Goal: Communication & Community: Answer question/provide support

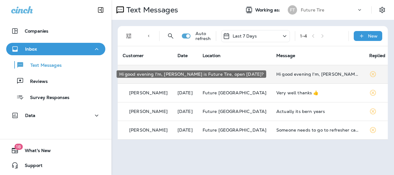
click at [284, 76] on div "Hi good evening I'm, [PERSON_NAME] is Future Tire, open [DATE]?" at bounding box center [317, 73] width 83 height 5
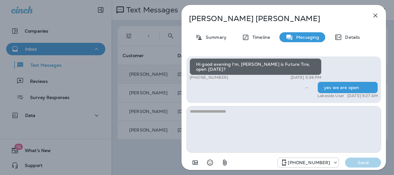
scroll to position [-53, 0]
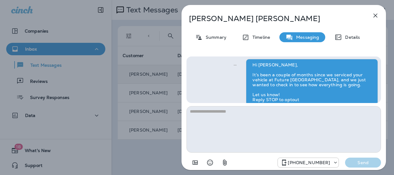
click at [375, 16] on icon "button" at bounding box center [374, 15] width 7 height 7
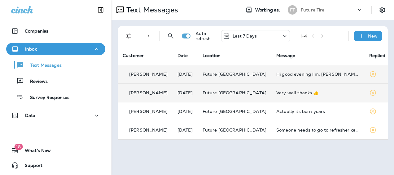
click at [279, 95] on td "Very well thanks 👍" at bounding box center [317, 92] width 93 height 19
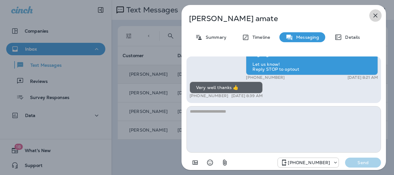
click at [372, 15] on icon "button" at bounding box center [374, 15] width 7 height 7
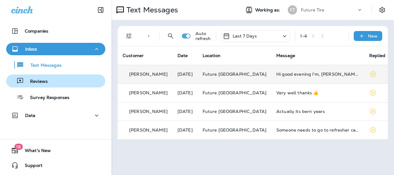
click at [45, 84] on p "Reviews" at bounding box center [36, 82] width 24 height 6
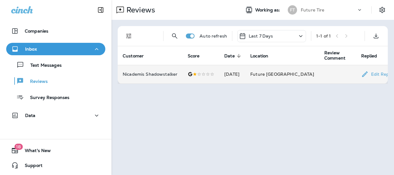
click at [239, 76] on td "[DATE]" at bounding box center [232, 74] width 26 height 19
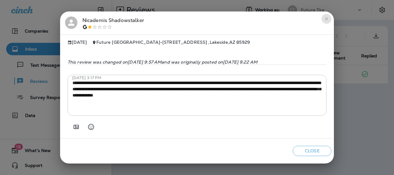
click at [327, 17] on icon "close" at bounding box center [326, 18] width 5 height 5
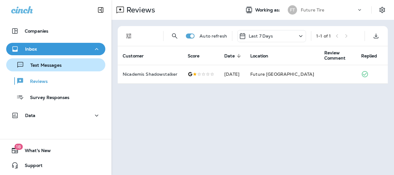
click at [41, 66] on p "Text Messages" at bounding box center [42, 66] width 37 height 6
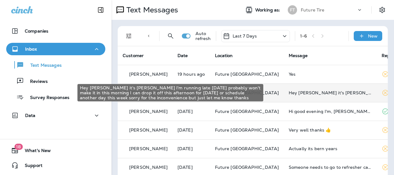
click at [299, 93] on div "Hey [PERSON_NAME] it's [PERSON_NAME] I'm running late [DATE] probably won't mak…" at bounding box center [329, 92] width 83 height 5
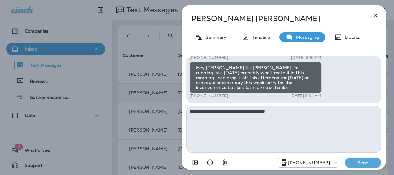
type textarea "**********"
click at [363, 164] on p "Send" at bounding box center [363, 162] width 26 height 6
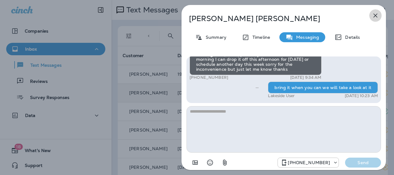
click at [375, 15] on icon "button" at bounding box center [374, 15] width 7 height 7
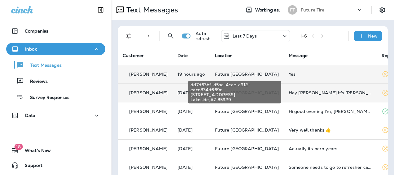
click at [230, 72] on span "Future [GEOGRAPHIC_DATA]" at bounding box center [247, 74] width 64 height 6
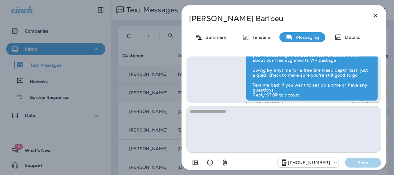
scroll to position [-58, 0]
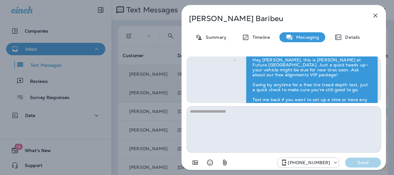
click at [375, 14] on icon "button" at bounding box center [374, 15] width 7 height 7
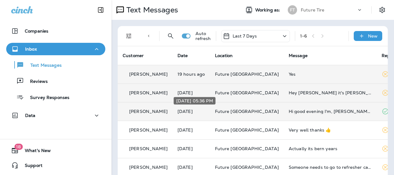
click at [177, 110] on p "[DATE]" at bounding box center [191, 111] width 28 height 5
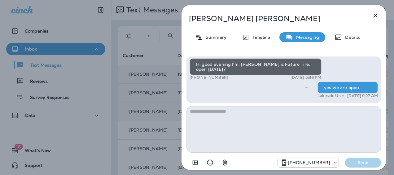
click at [373, 15] on icon "button" at bounding box center [374, 15] width 7 height 7
